Goal: Use online tool/utility: Utilize a website feature to perform a specific function

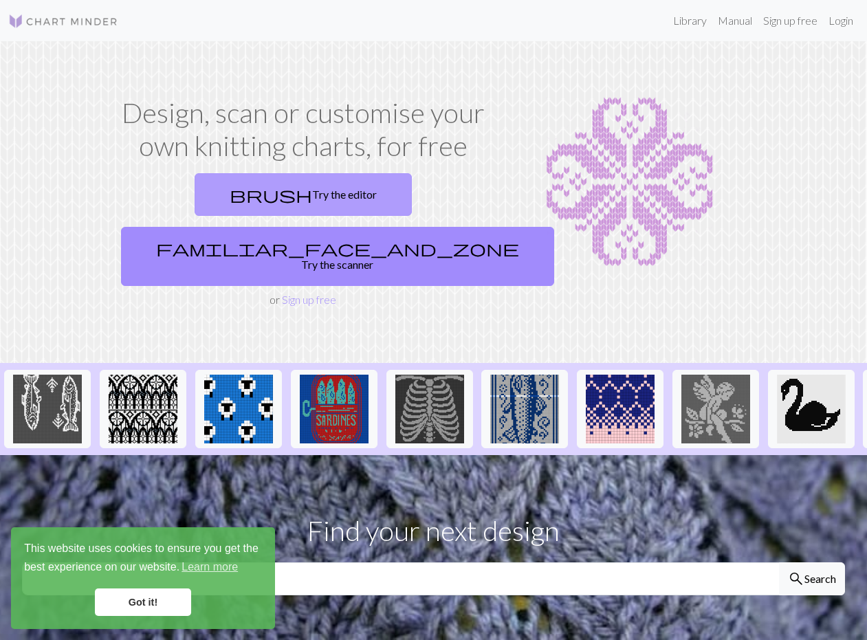
click at [361, 216] on link "brush Try the editor" at bounding box center [303, 194] width 217 height 43
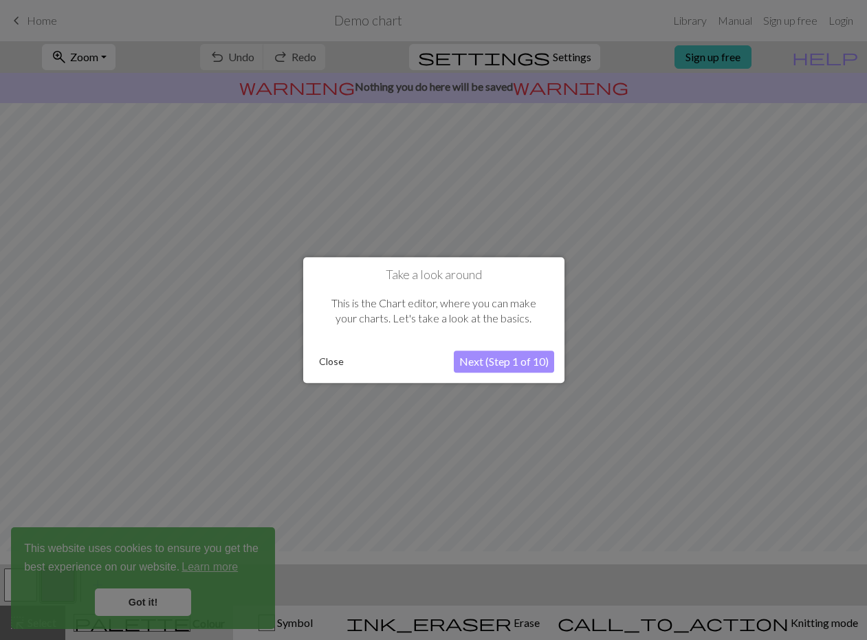
click at [478, 364] on button "Next (Step 1 of 10)" at bounding box center [504, 362] width 100 height 22
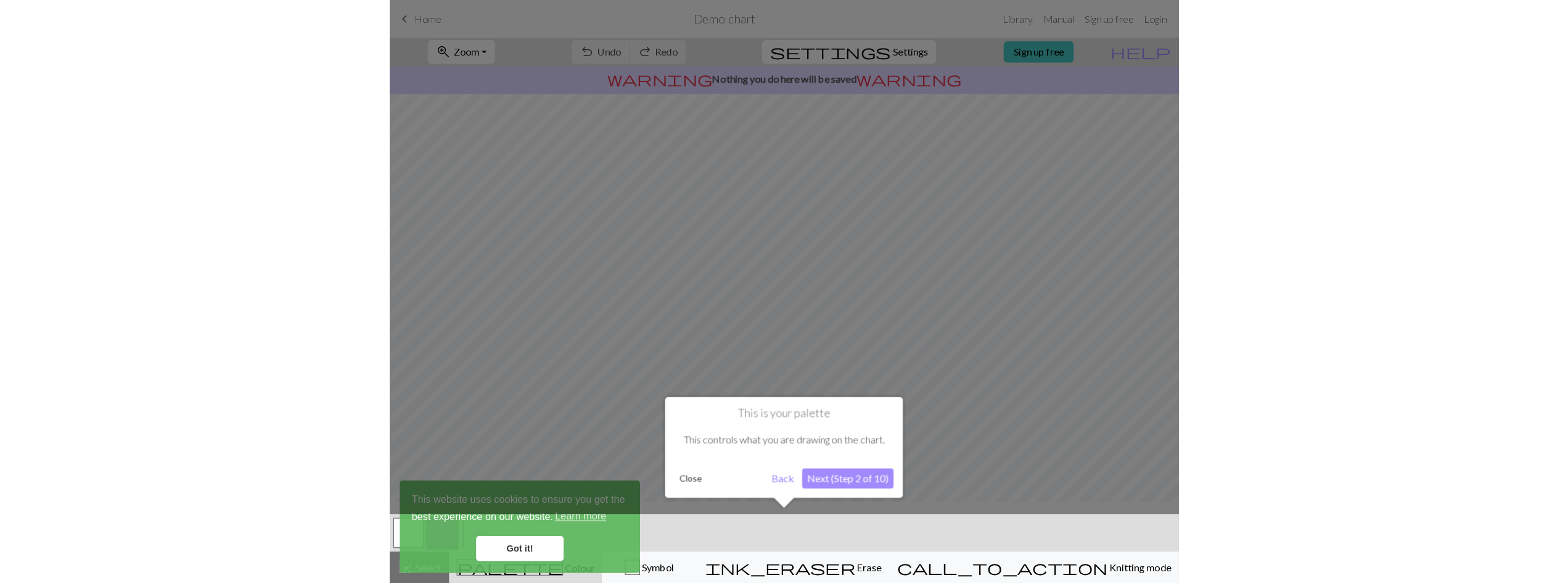
scroll to position [6, 0]
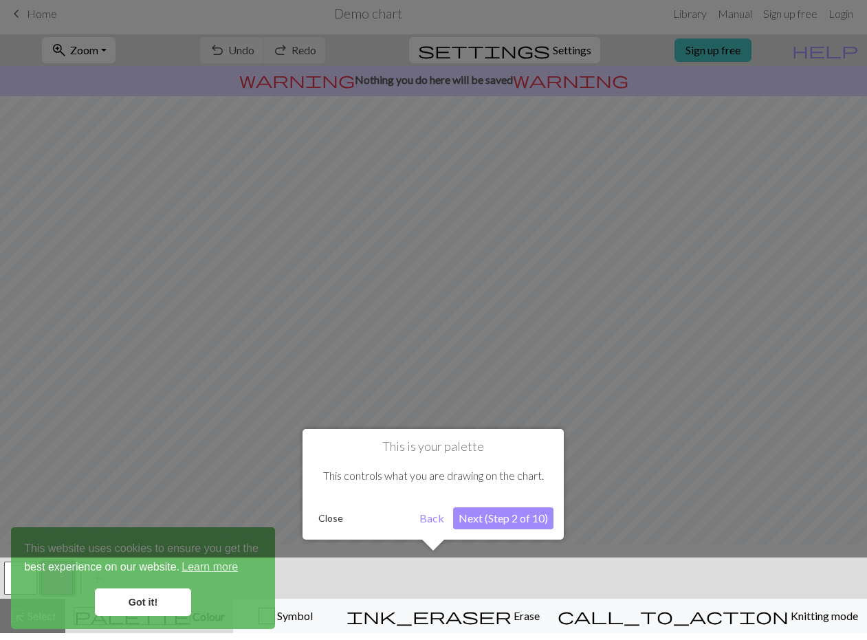
click at [477, 524] on button "Next (Step 2 of 10)" at bounding box center [503, 518] width 100 height 22
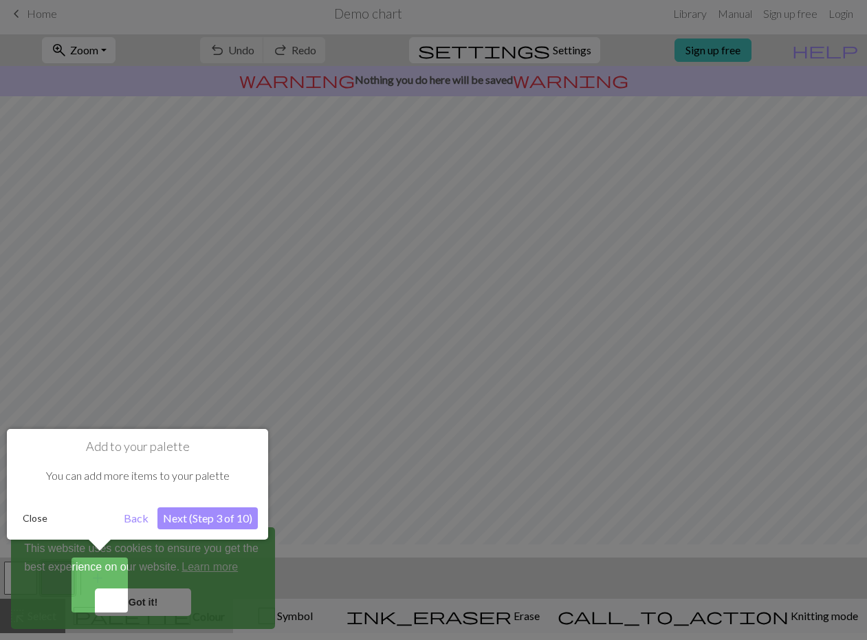
click at [197, 521] on button "Next (Step 3 of 10)" at bounding box center [207, 518] width 100 height 22
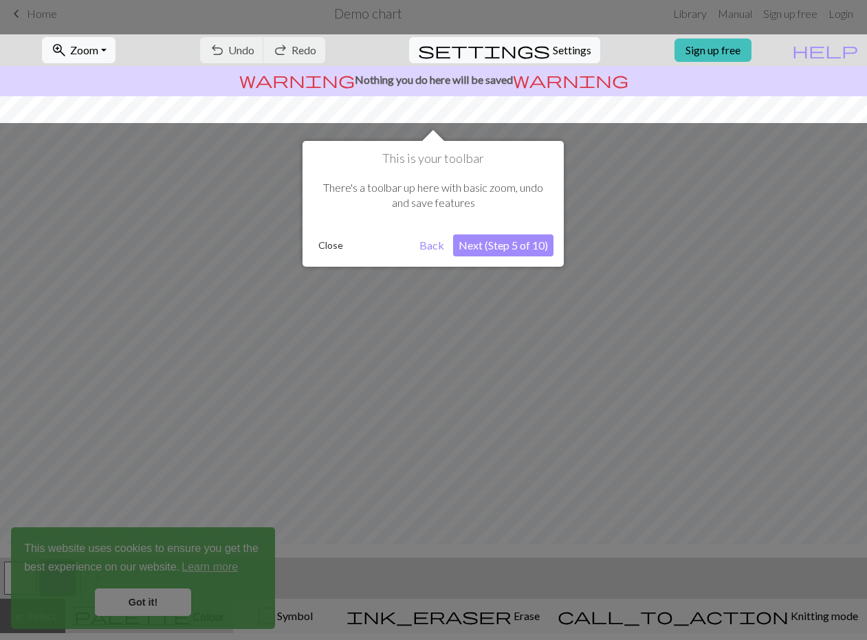
click at [321, 239] on button "Close" at bounding box center [331, 245] width 36 height 21
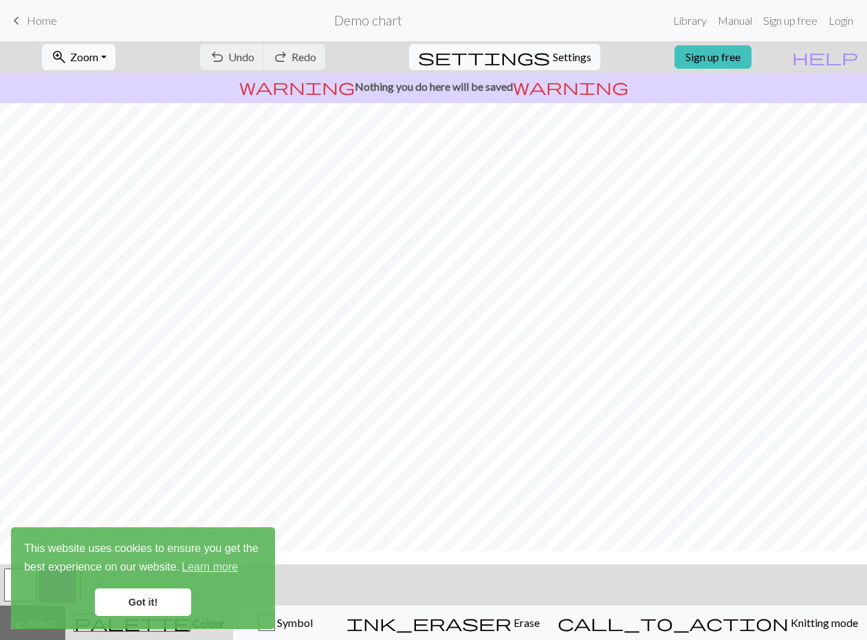
click at [160, 617] on div "This website uses cookies to ensure you get the best experience on our website.…" at bounding box center [143, 578] width 264 height 102
click at [164, 604] on link "Got it!" at bounding box center [143, 603] width 96 height 28
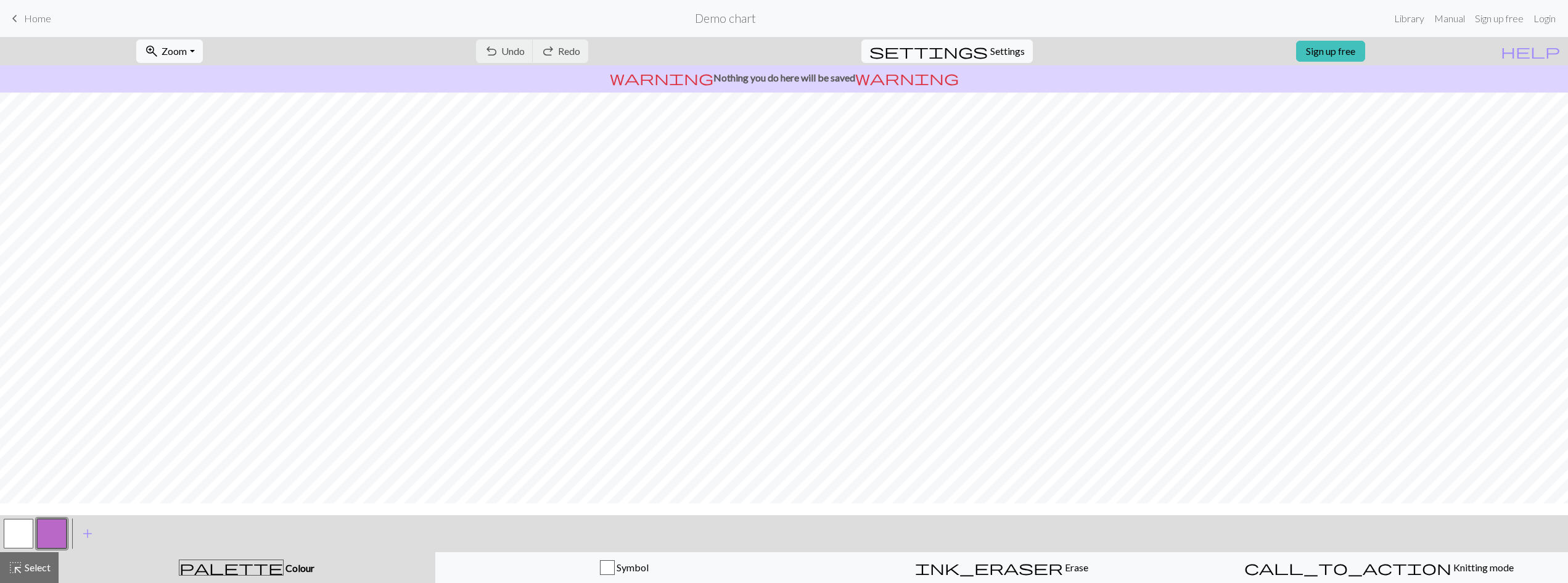
click at [51, 16] on span "Home" at bounding box center [38, 18] width 27 height 12
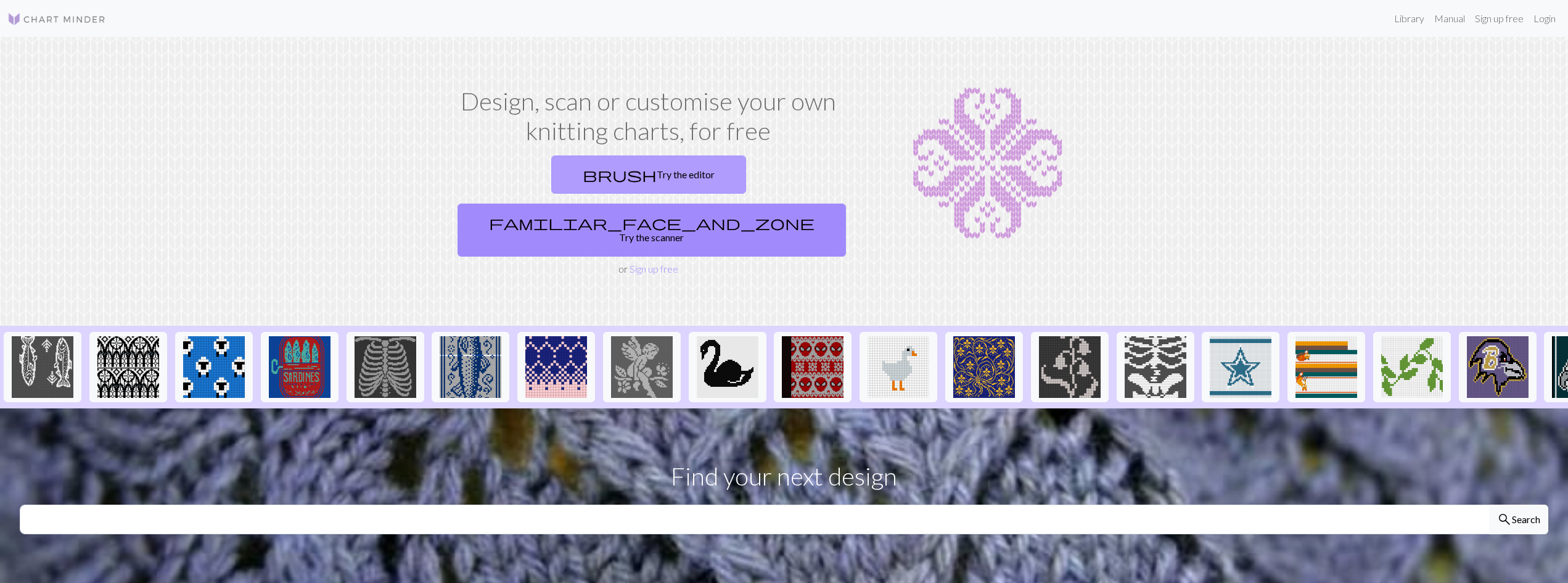
click at [552, 194] on link "brush Try the editor" at bounding box center [649, 174] width 195 height 39
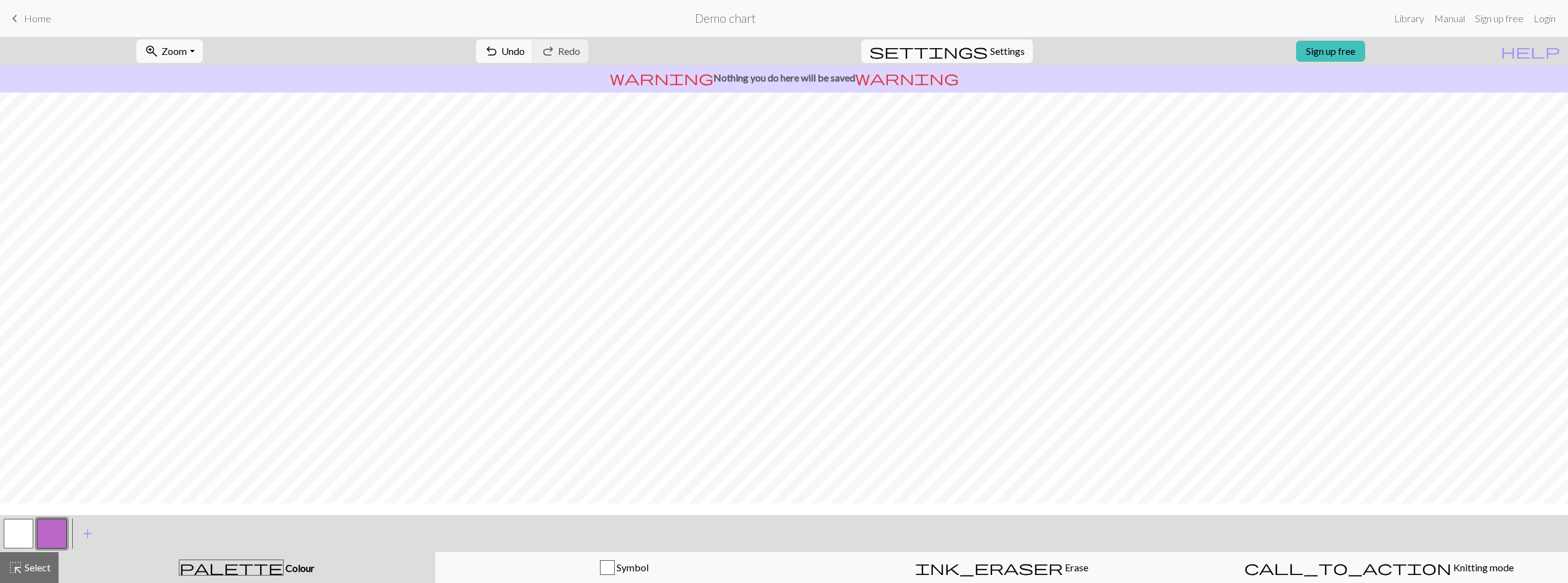
click at [39, 17] on span "Home" at bounding box center [38, 18] width 27 height 12
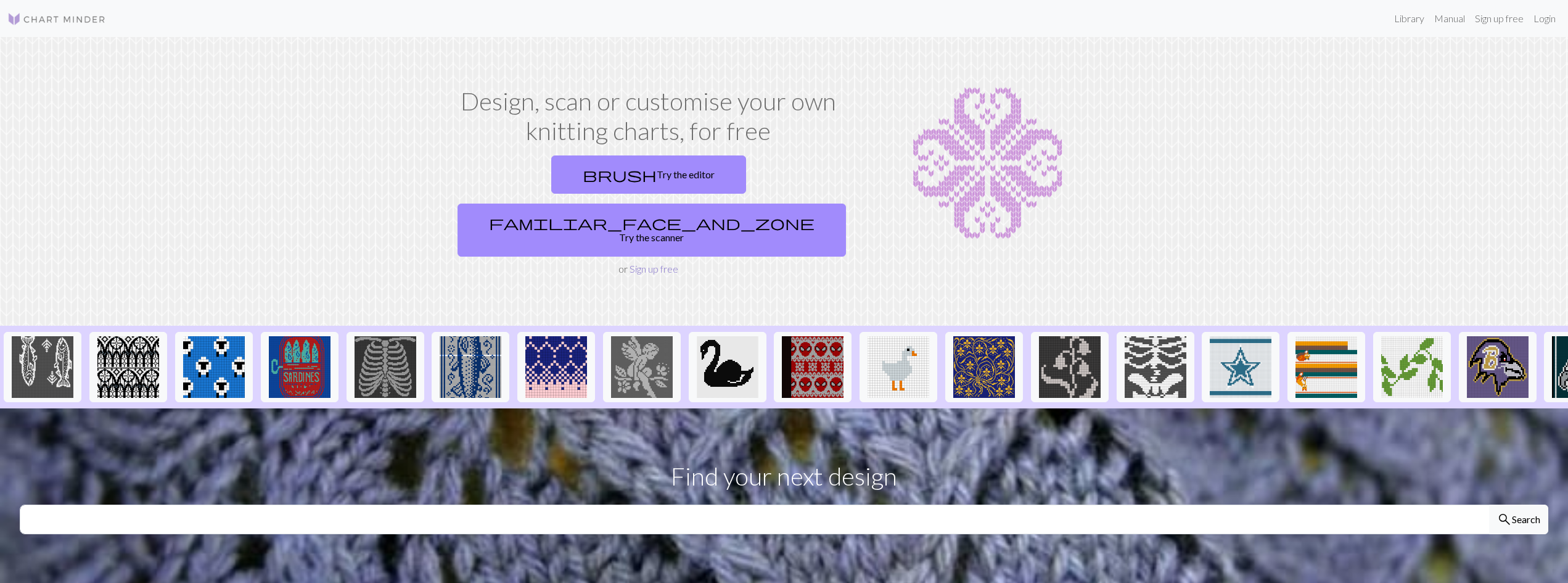
click at [664, 274] on link "Sign up free" at bounding box center [654, 268] width 48 height 12
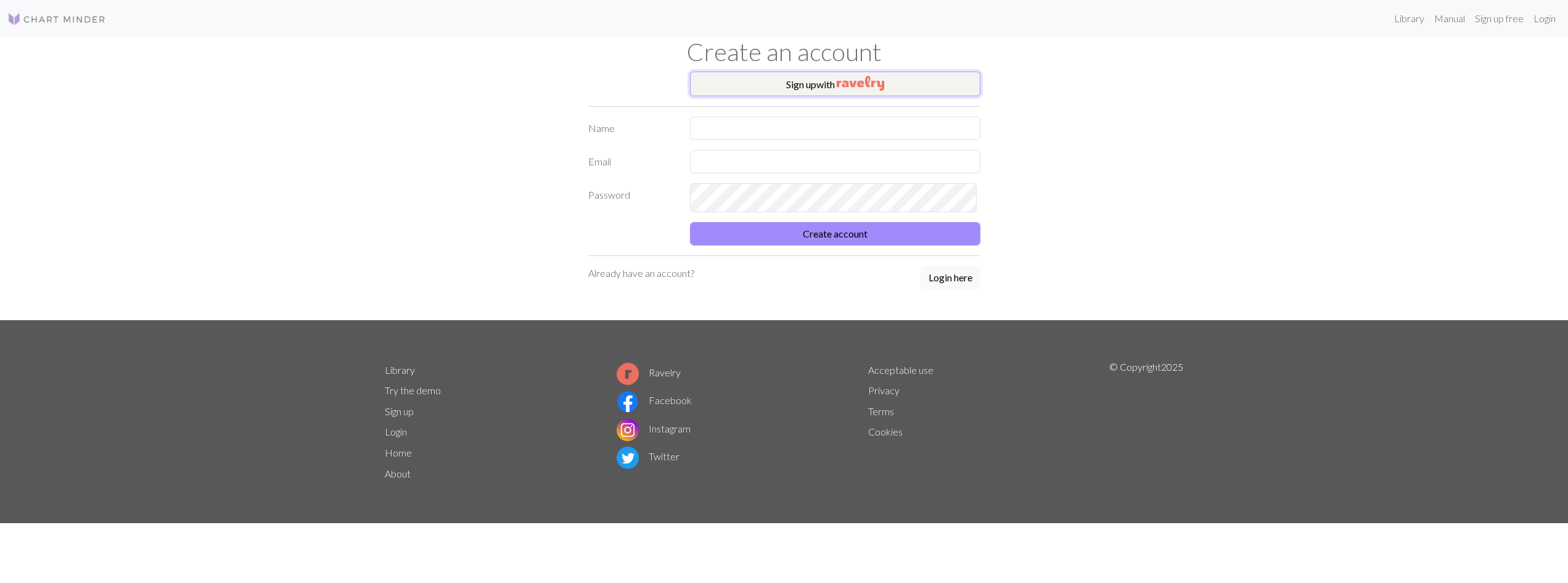
click at [777, 91] on img "button" at bounding box center [860, 83] width 48 height 15
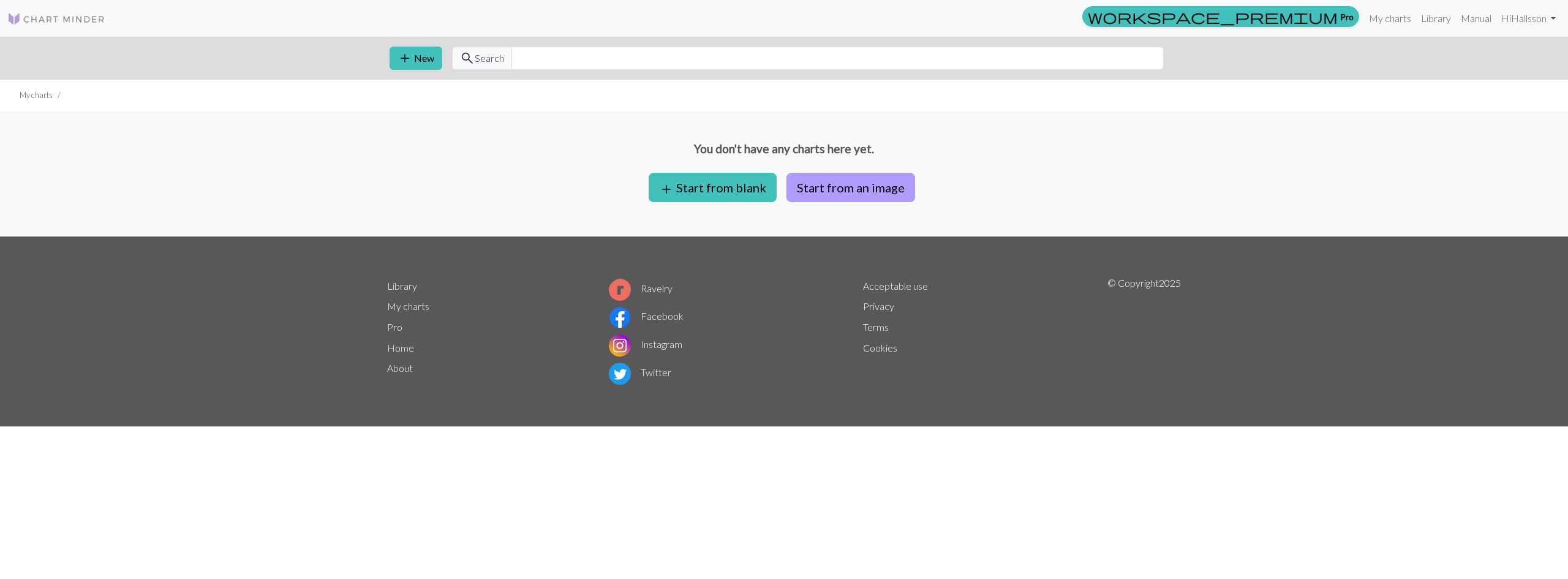
click at [772, 202] on button "Start from an image" at bounding box center [851, 187] width 128 height 29
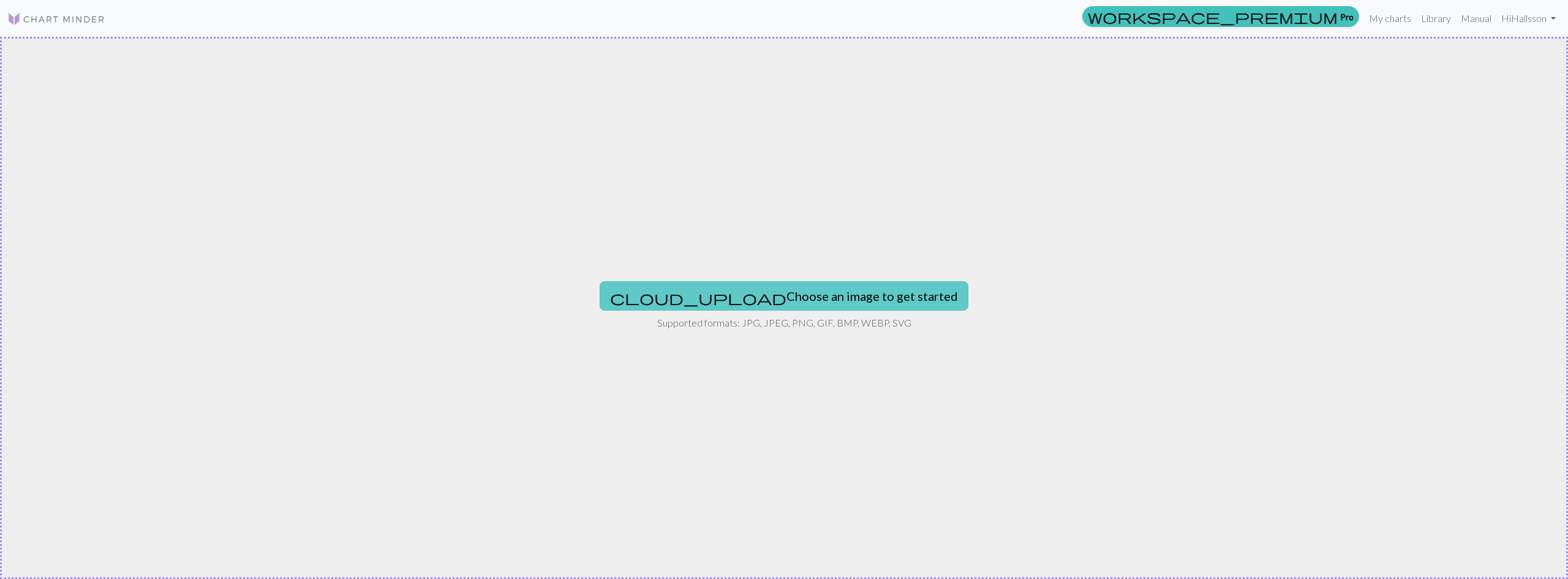
click at [772, 287] on button "cloud_upload Choose an image to get started" at bounding box center [784, 296] width 369 height 29
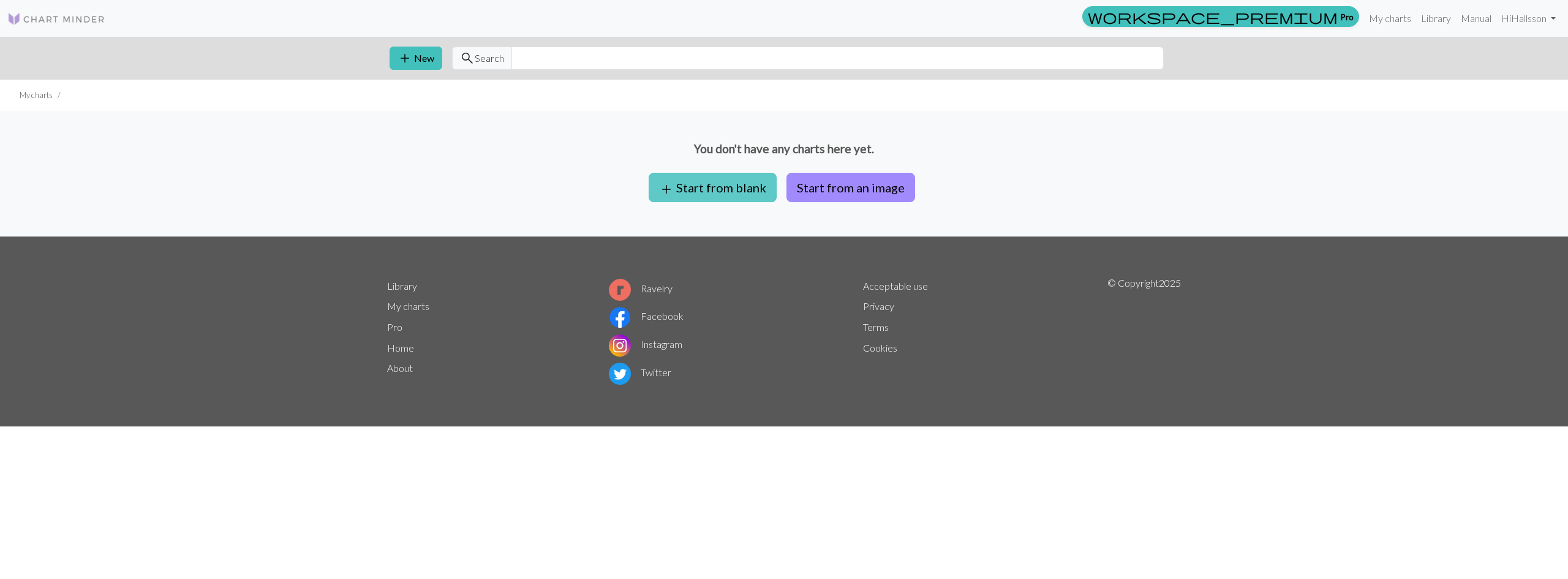
click at [711, 202] on button "add Start from blank" at bounding box center [713, 187] width 128 height 29
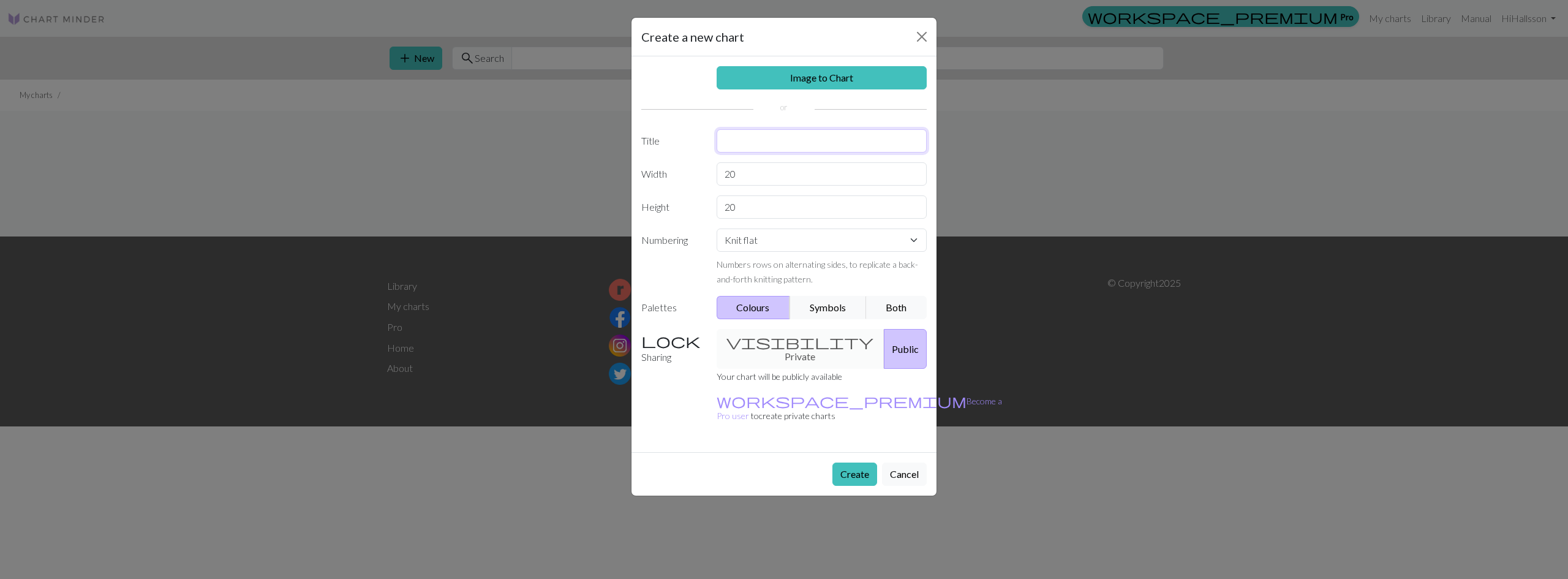
click at [772, 152] on input "text" at bounding box center [821, 141] width 211 height 23
type input "Ae"
drag, startPoint x: 795, startPoint y: 216, endPoint x: 647, endPoint y: 216, distance: 148.0
click at [647, 185] on div "Width 20" at bounding box center [784, 174] width 300 height 23
type input "200"
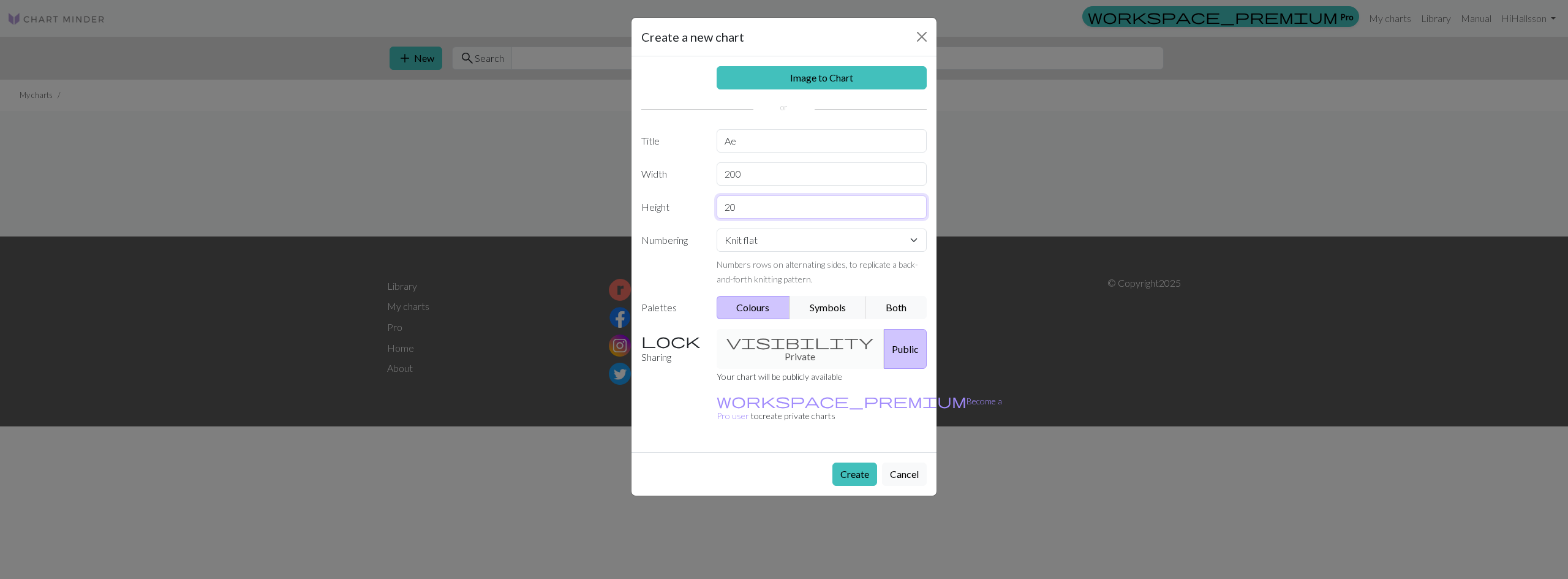
drag, startPoint x: 738, startPoint y: 259, endPoint x: 627, endPoint y: 259, distance: 111.0
click at [632, 259] on div "Image to Chart Title Ae Width 200 Height 20 Numbering Knit flat Knit in the rou…" at bounding box center [784, 254] width 305 height 396
type input "200"
click at [772, 252] on select "Knit flat Knit in the round Lace knitting Cross stitch" at bounding box center [821, 240] width 211 height 23
click at [716, 252] on select "Knit flat Knit in the round Lace knitting Cross stitch" at bounding box center [821, 240] width 211 height 23
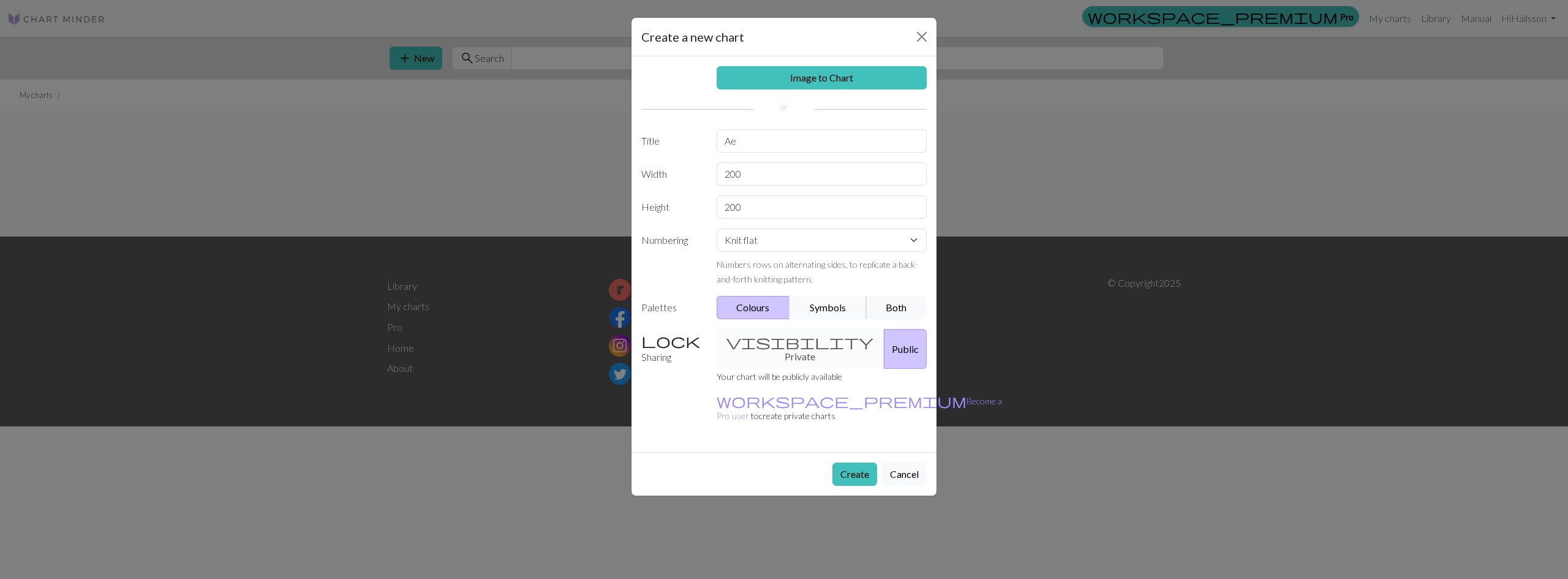
click at [772, 319] on button "Symbols" at bounding box center [828, 307] width 78 height 23
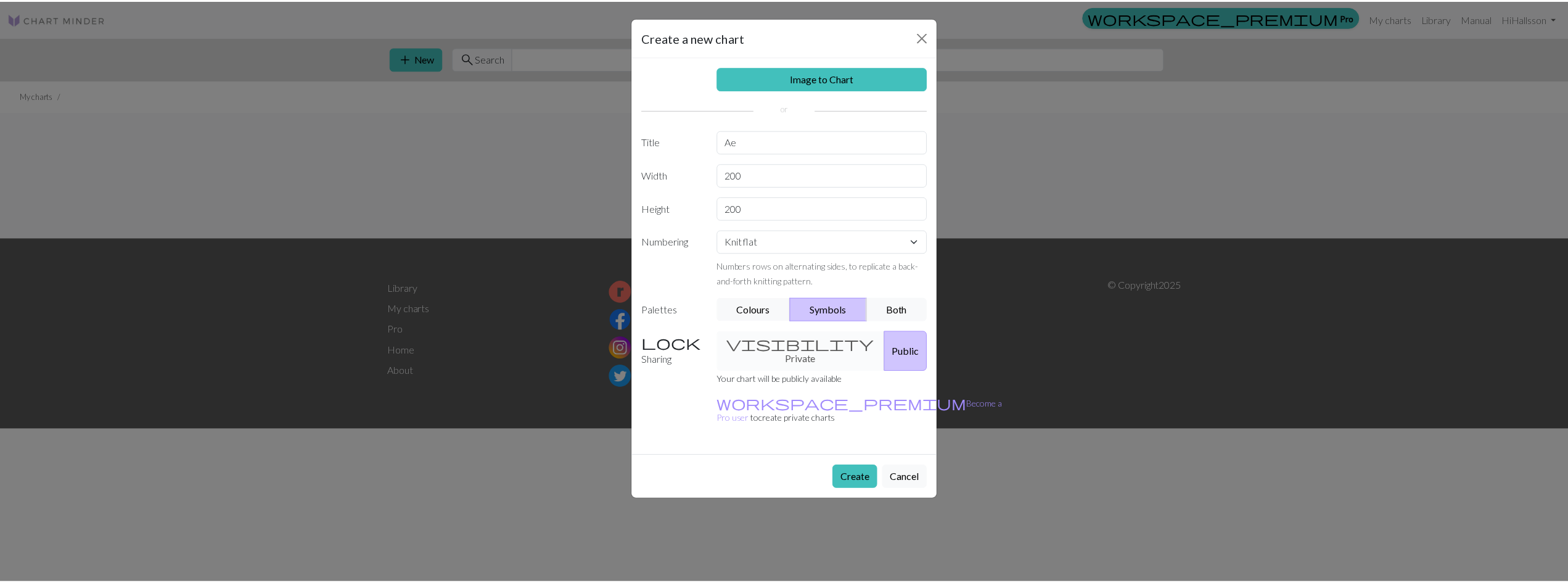
scroll to position [22, 0]
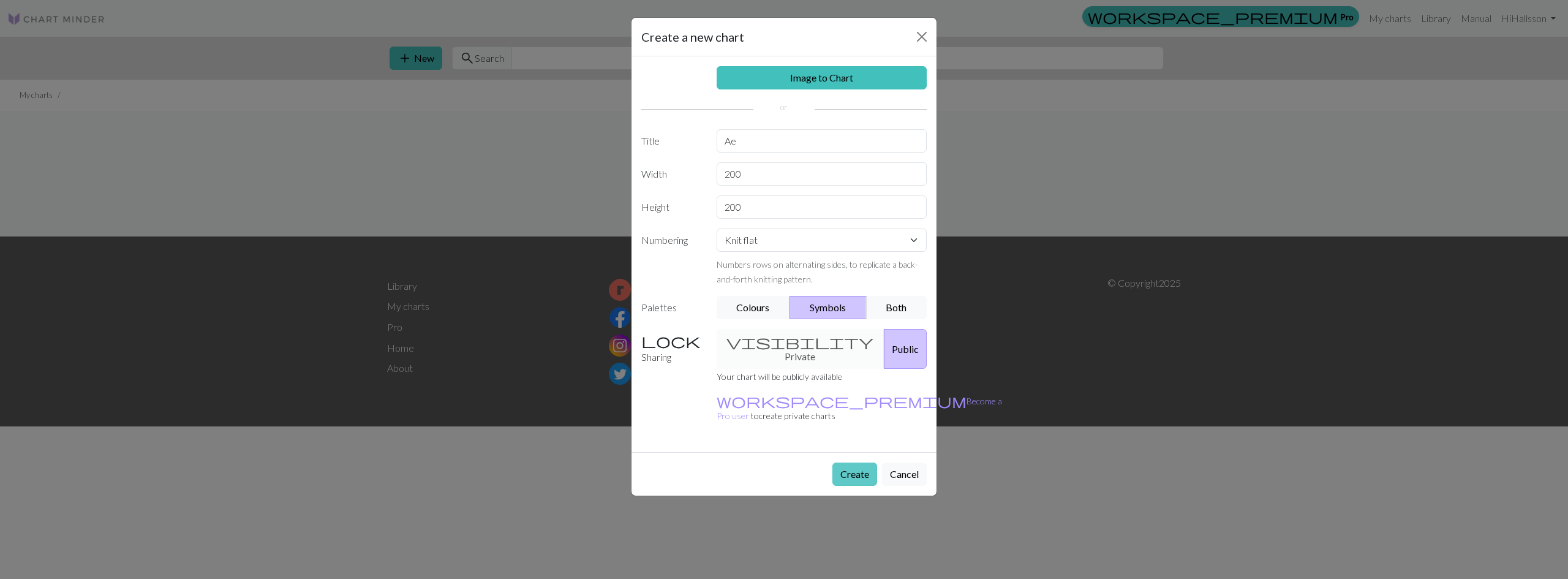
click at [772, 485] on button "Create" at bounding box center [854, 474] width 45 height 23
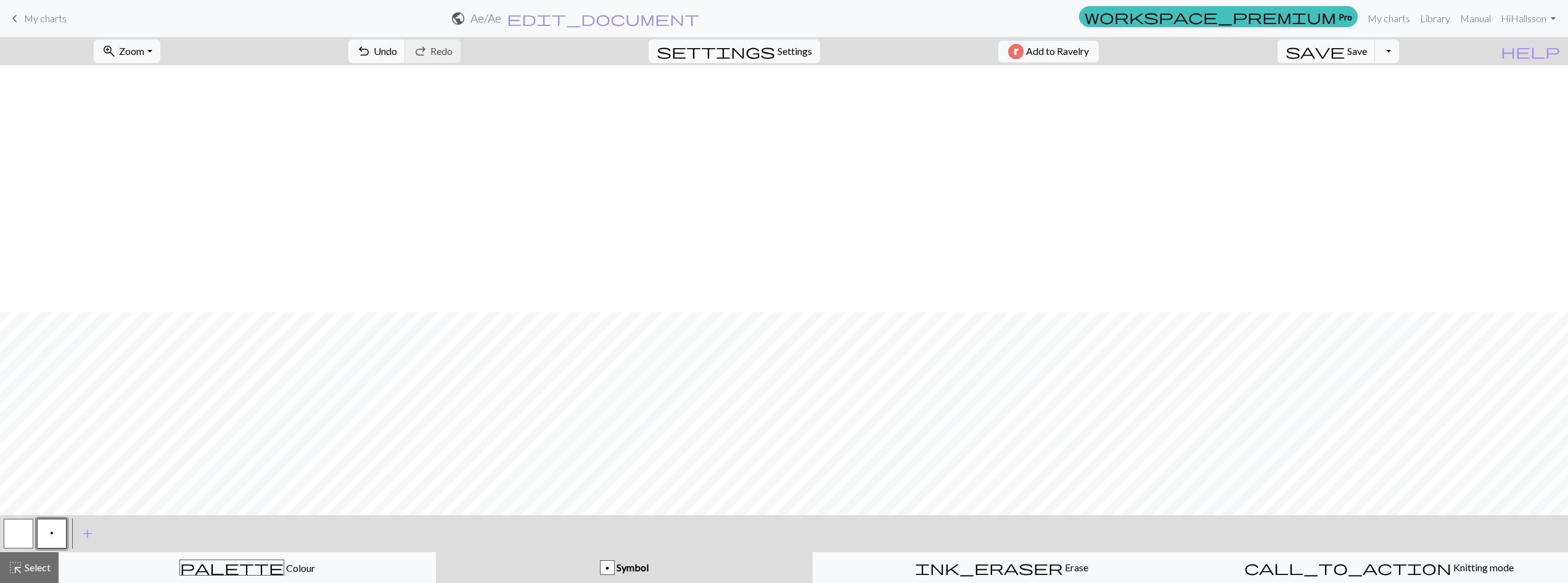
scroll to position [247, 0]
click at [366, 534] on div "< p > add Add a symbol" at bounding box center [784, 533] width 1568 height 37
click at [91, 542] on span "add" at bounding box center [87, 533] width 15 height 17
click at [84, 538] on button "button" at bounding box center [84, 533] width 30 height 30
drag, startPoint x: 14, startPoint y: 23, endPoint x: 841, endPoint y: 65, distance: 828.1
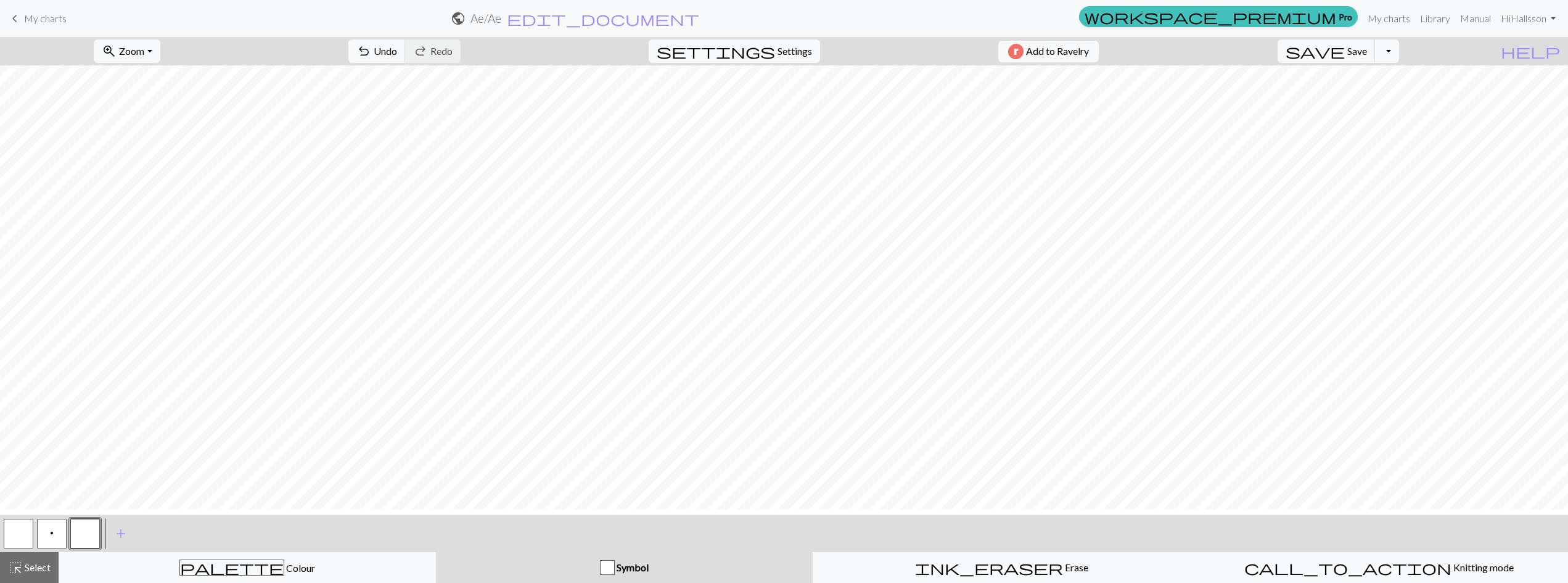
click at [15, 23] on span "keyboard_arrow_left" at bounding box center [14, 18] width 15 height 17
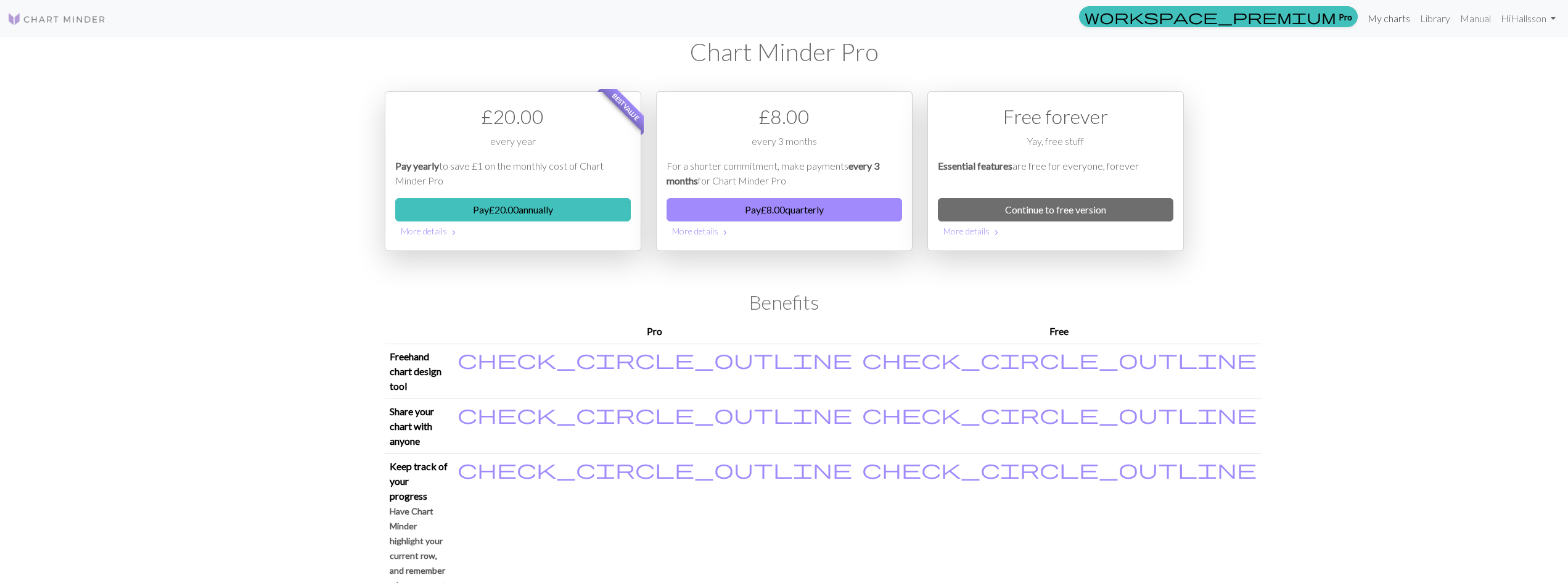
click at [777, 27] on link "My charts" at bounding box center [1389, 19] width 52 height 25
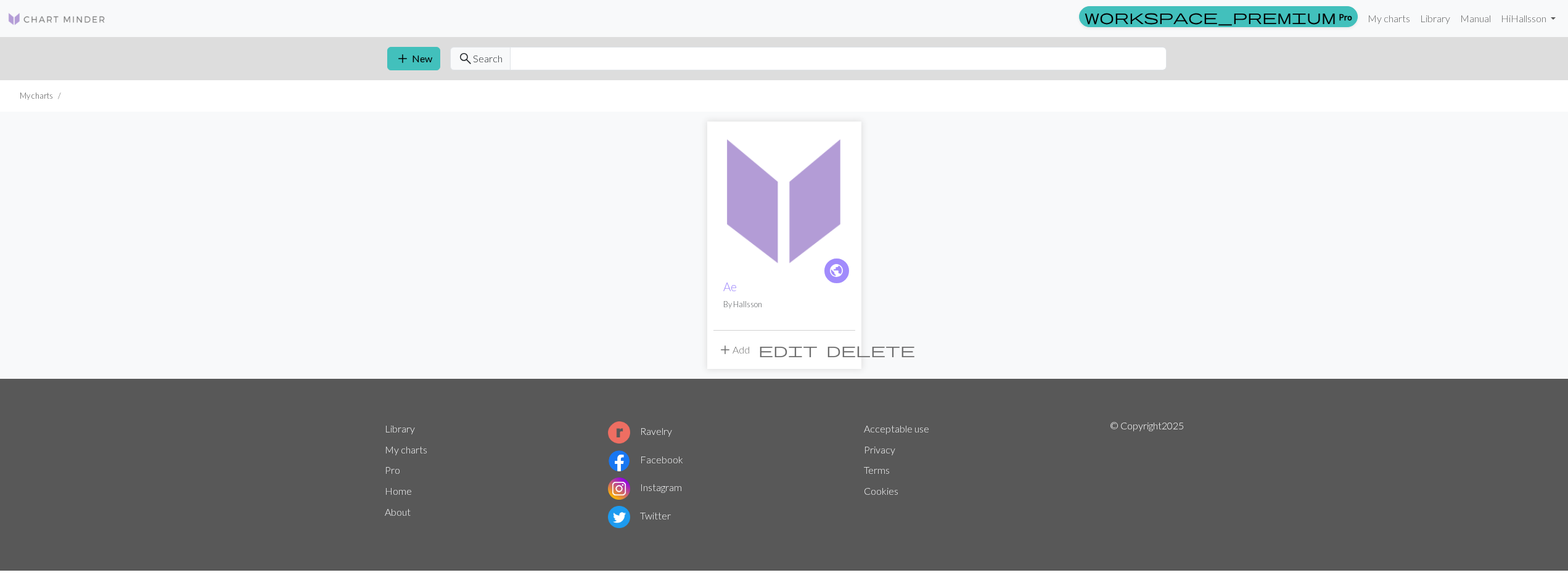
click at [777, 358] on span "delete" at bounding box center [870, 349] width 89 height 17
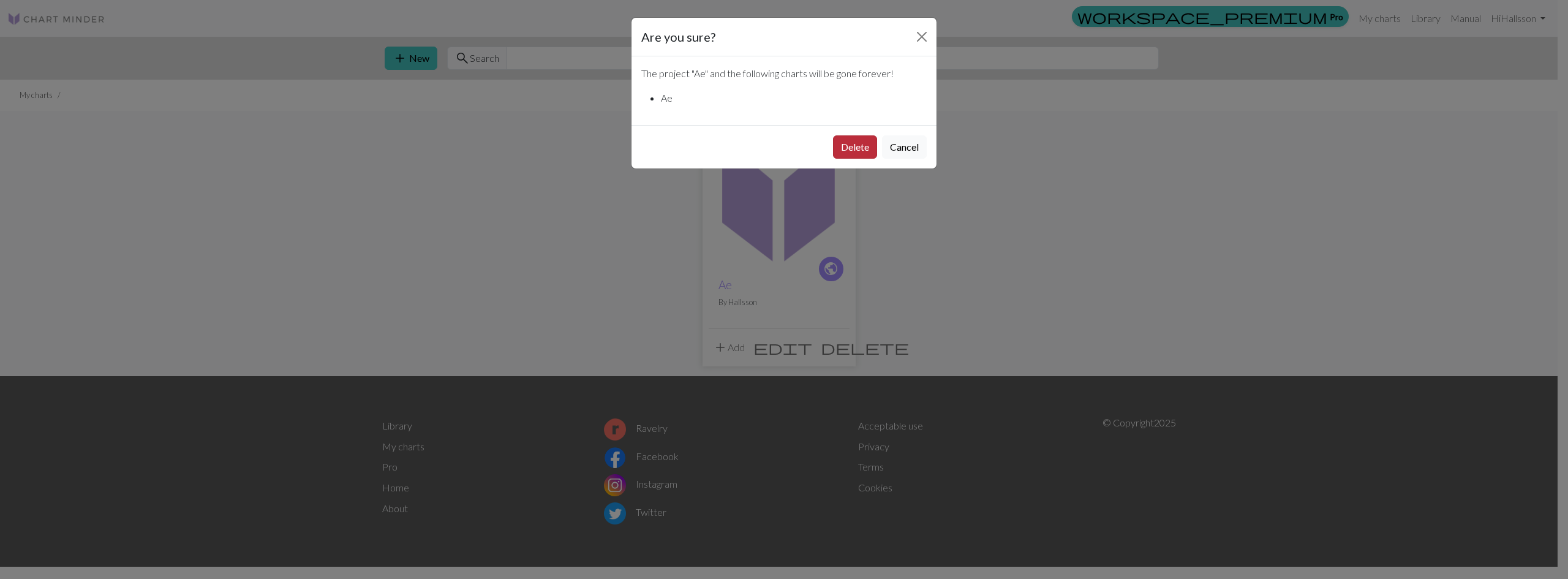
click at [772, 159] on button "Delete" at bounding box center [855, 147] width 45 height 23
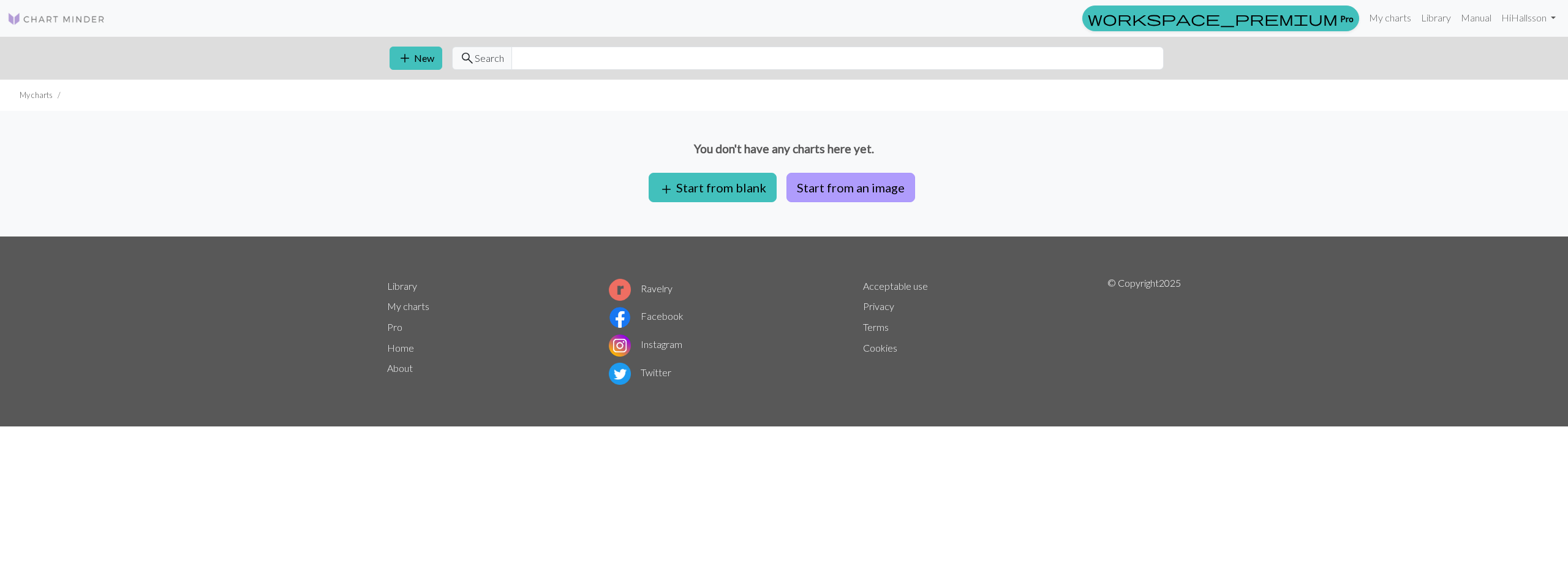
click at [822, 202] on button "Start from an image" at bounding box center [851, 187] width 128 height 29
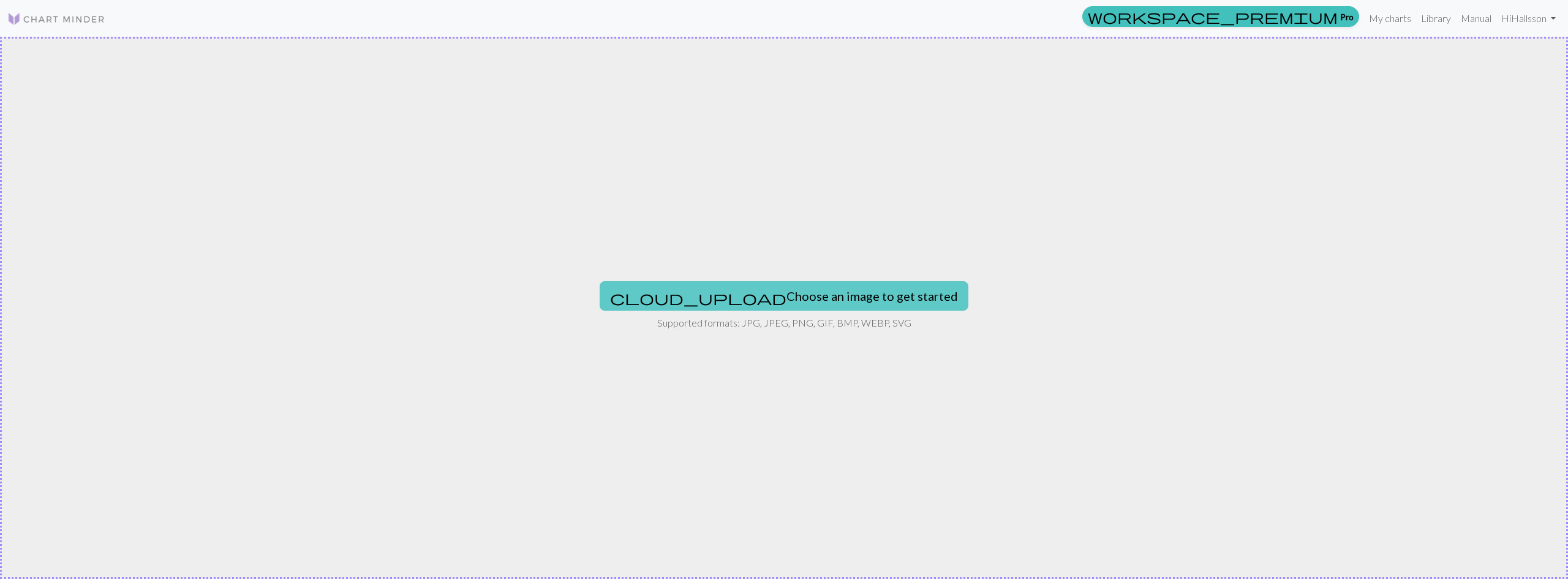
click at [789, 311] on button "cloud_upload Choose an image to get started" at bounding box center [784, 296] width 369 height 29
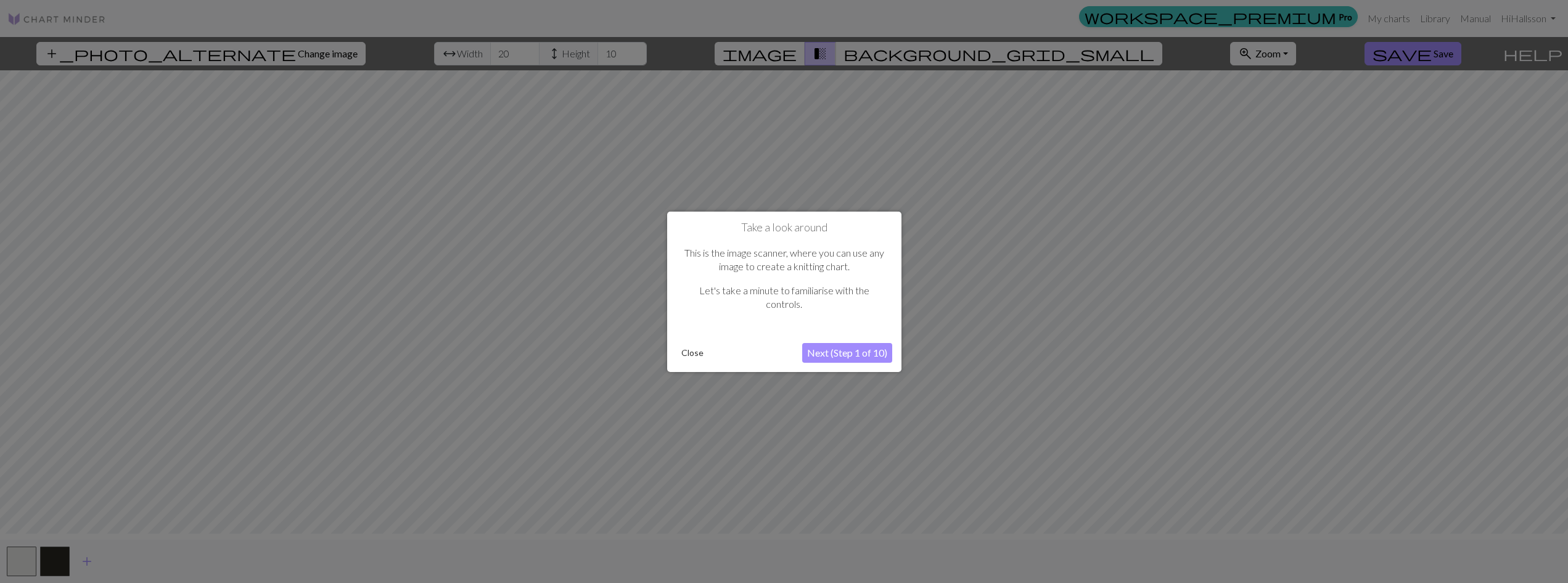
click at [682, 359] on button "Close" at bounding box center [693, 352] width 32 height 19
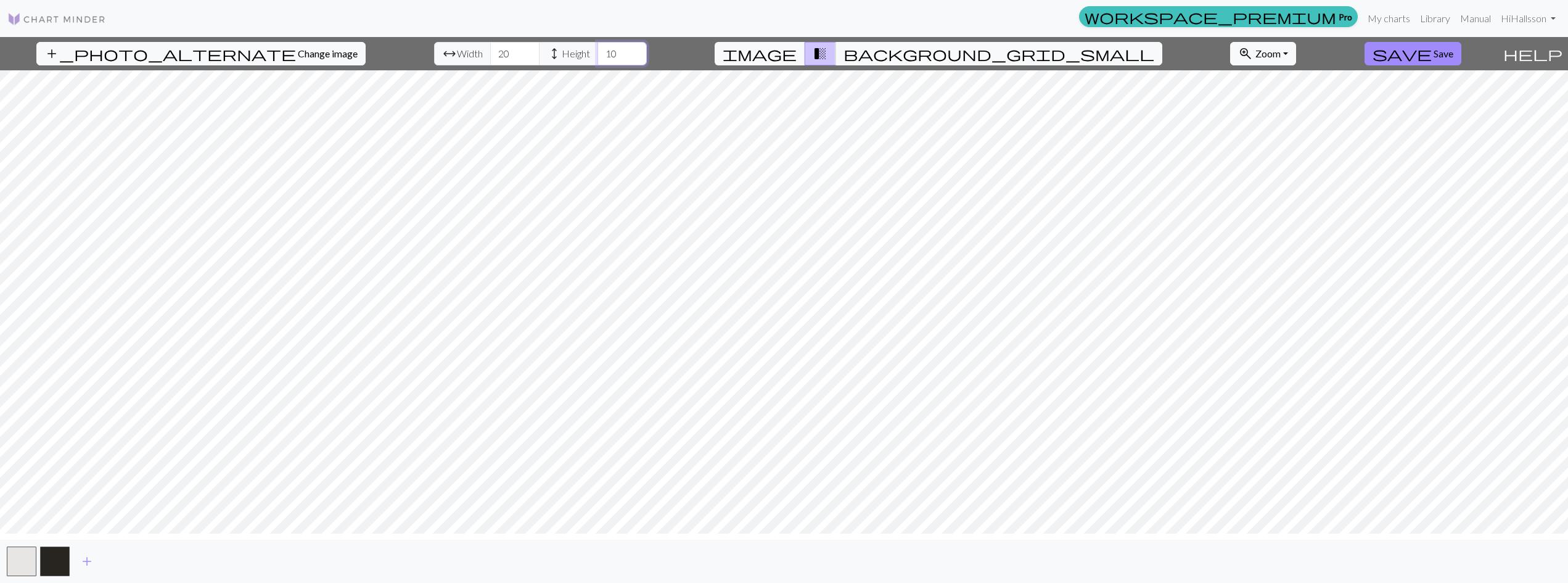
drag, startPoint x: 619, startPoint y: 62, endPoint x: 476, endPoint y: 68, distance: 143.1
click at [476, 65] on div "arrow_range Width 20 height Height 10" at bounding box center [540, 54] width 213 height 23
type input "200"
click at [491, 65] on input "20" at bounding box center [515, 54] width 49 height 23
type input "200"
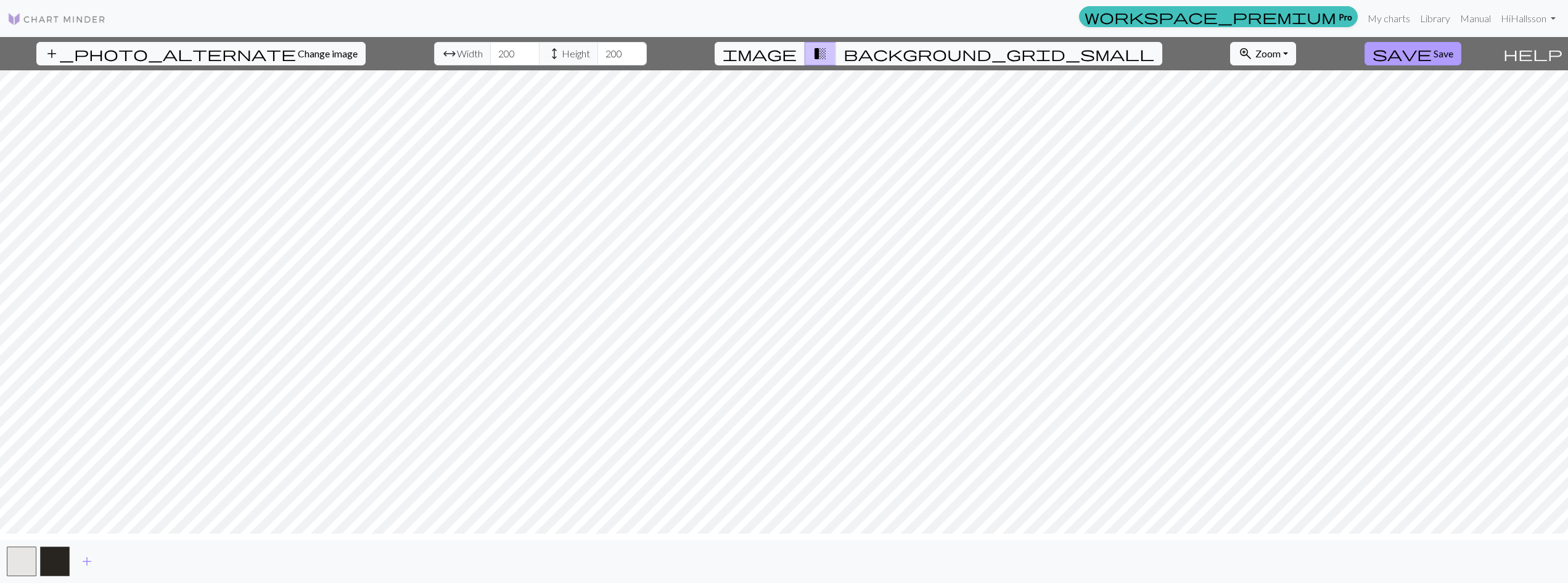
click at [1399, 62] on span "save" at bounding box center [1402, 53] width 59 height 17
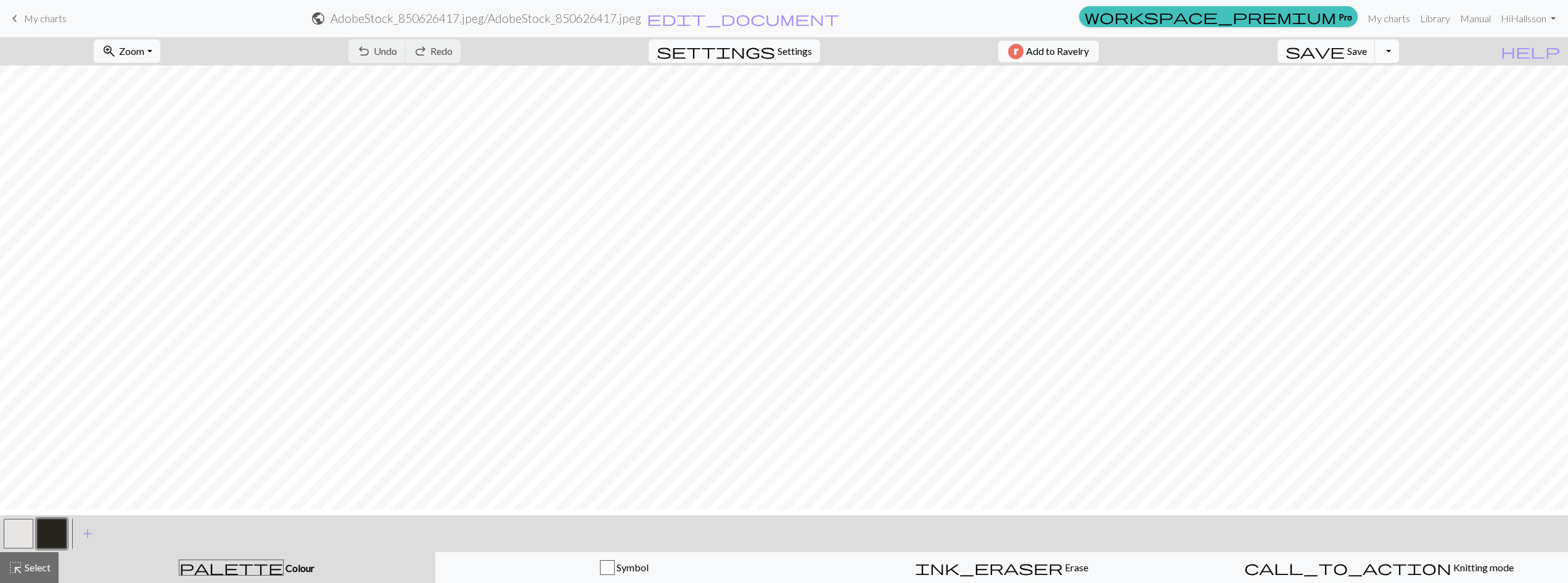
click at [1398, 60] on button "Toggle Dropdown" at bounding box center [1387, 51] width 23 height 23
click at [1378, 114] on button "save_alt Download" at bounding box center [1296, 104] width 204 height 20
click at [144, 57] on span "Zoom" at bounding box center [132, 50] width 25 height 12
click at [146, 163] on button "50%" at bounding box center [143, 153] width 98 height 20
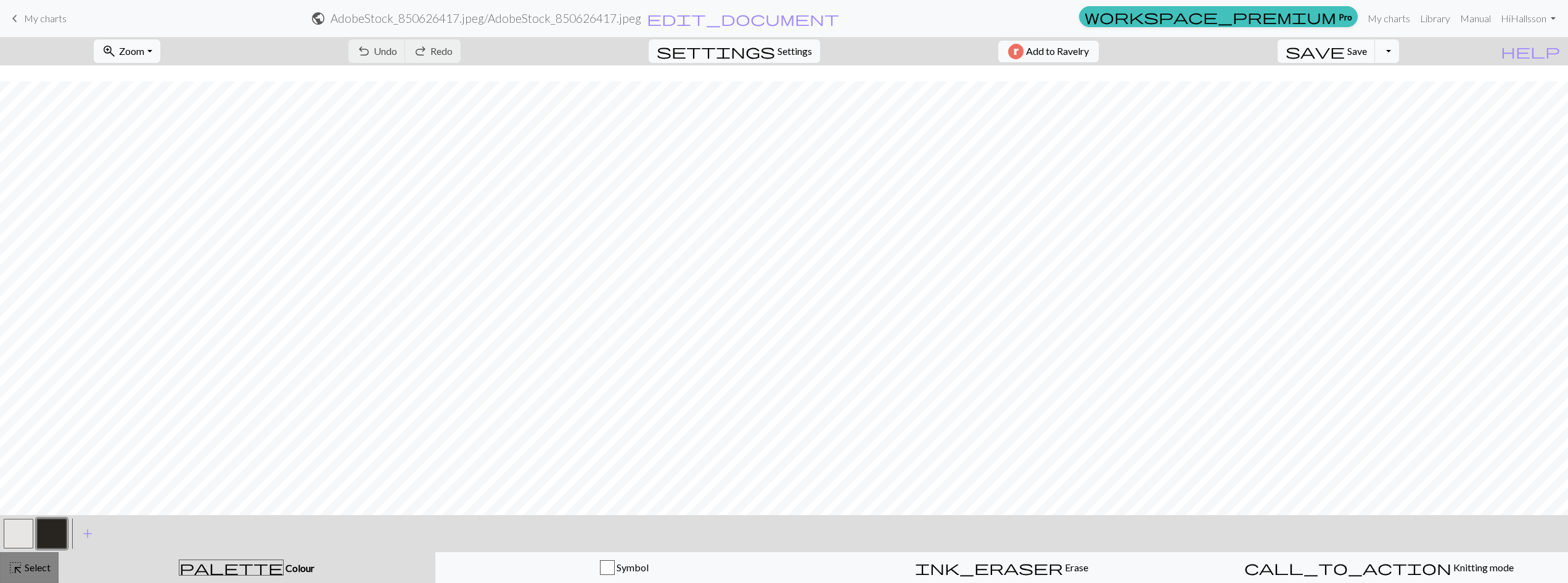
click at [49, 571] on span "Select" at bounding box center [36, 567] width 28 height 12
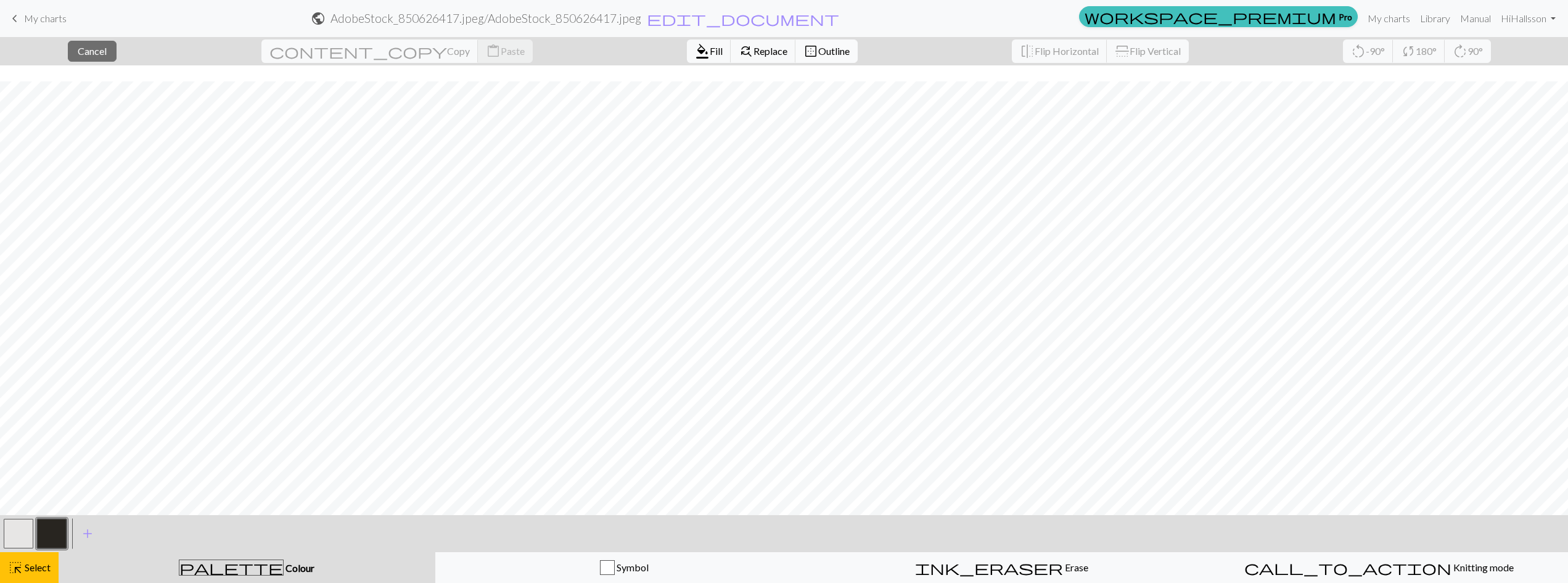
click at [818, 57] on span "Outline" at bounding box center [833, 50] width 31 height 12
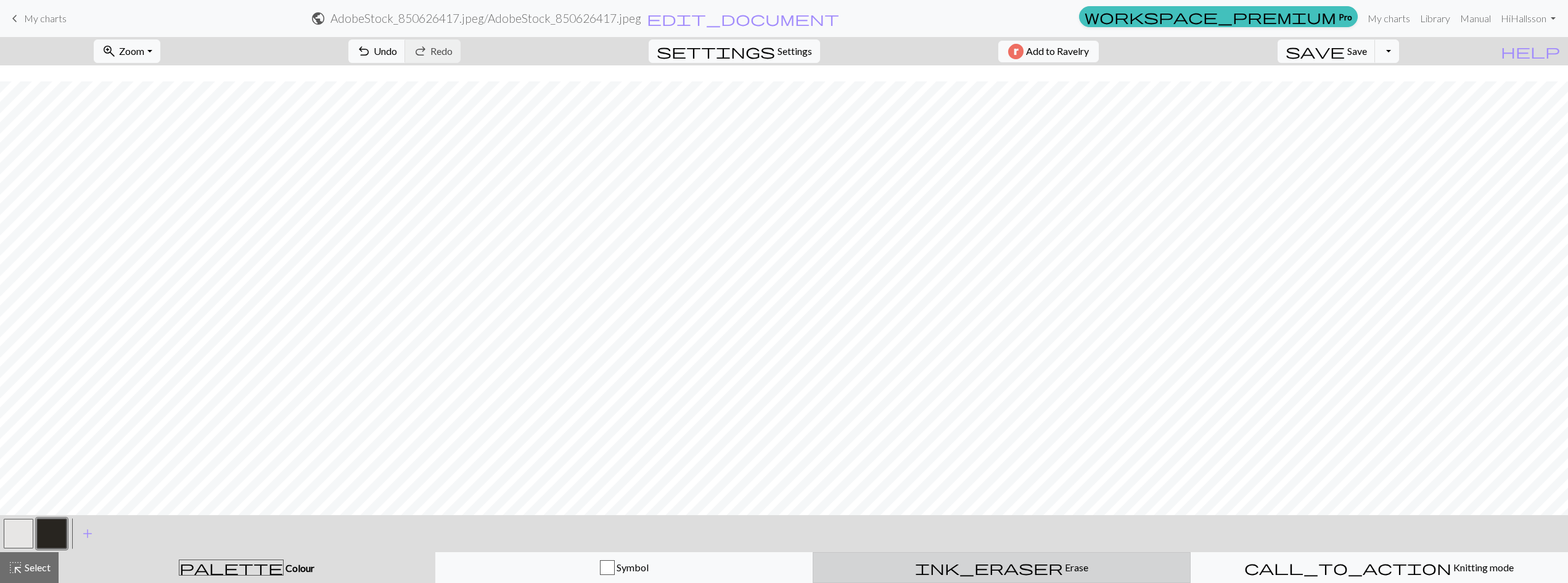
click at [1063, 568] on span "Erase" at bounding box center [1076, 567] width 25 height 12
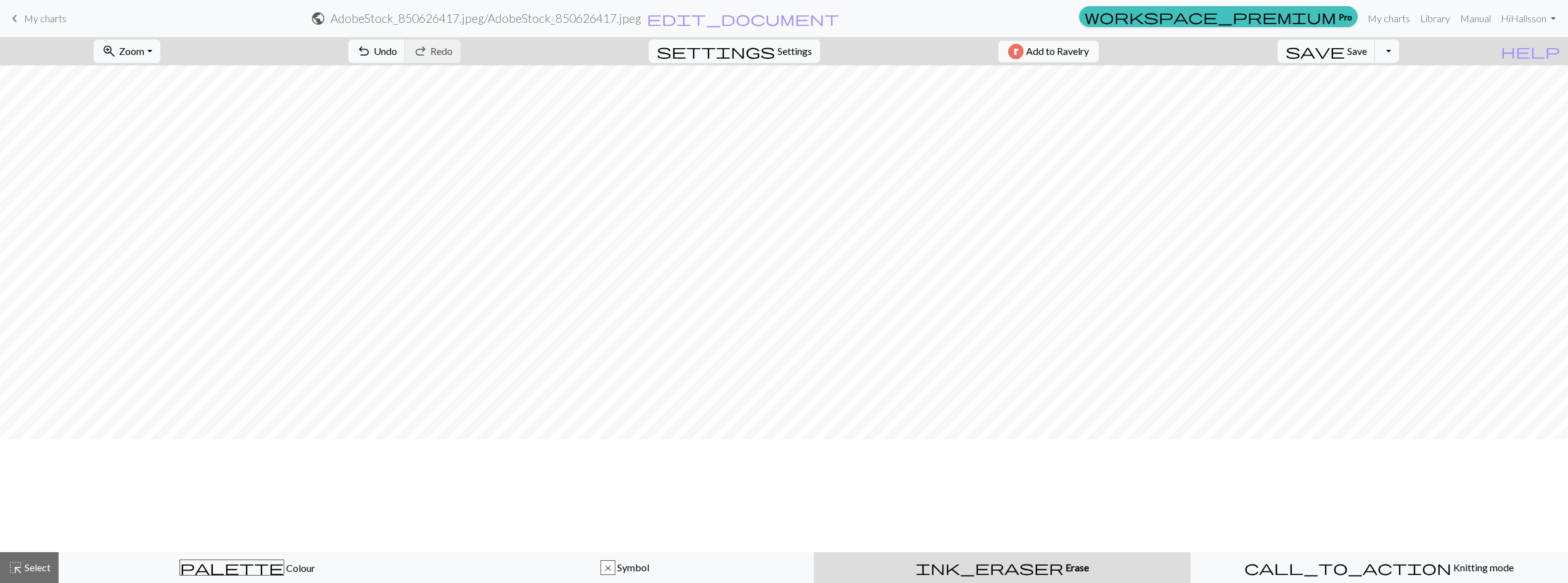
scroll to position [683, 0]
click at [144, 57] on span "Zoom" at bounding box center [132, 50] width 25 height 12
click at [152, 134] on button "Fit height" at bounding box center [143, 124] width 98 height 20
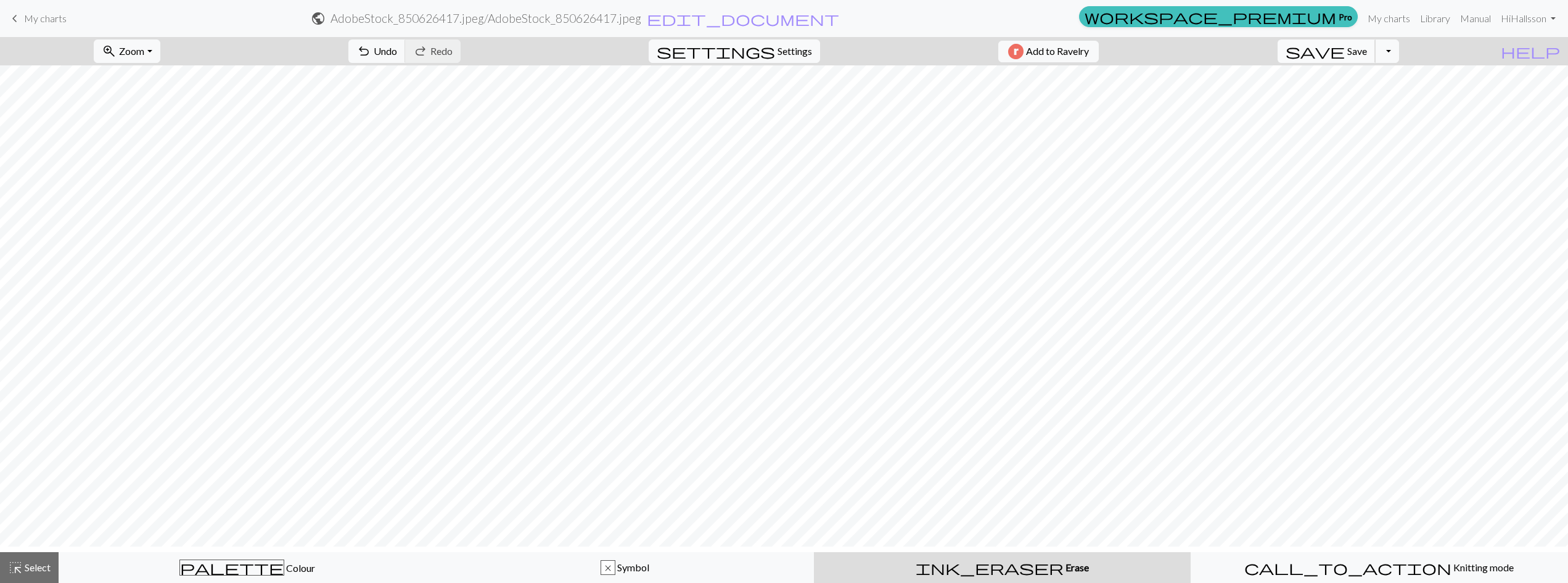
click at [1367, 57] on span "Save" at bounding box center [1357, 50] width 20 height 12
click at [1398, 57] on button "Toggle Dropdown" at bounding box center [1387, 51] width 23 height 23
click at [1395, 90] on button "file_copy Save a copy" at bounding box center [1296, 84] width 204 height 20
click at [1398, 57] on button "Toggle Dropdown" at bounding box center [1387, 51] width 23 height 23
click at [1343, 114] on button "save_alt Download" at bounding box center [1296, 104] width 204 height 20
